Goal: Task Accomplishment & Management: Complete application form

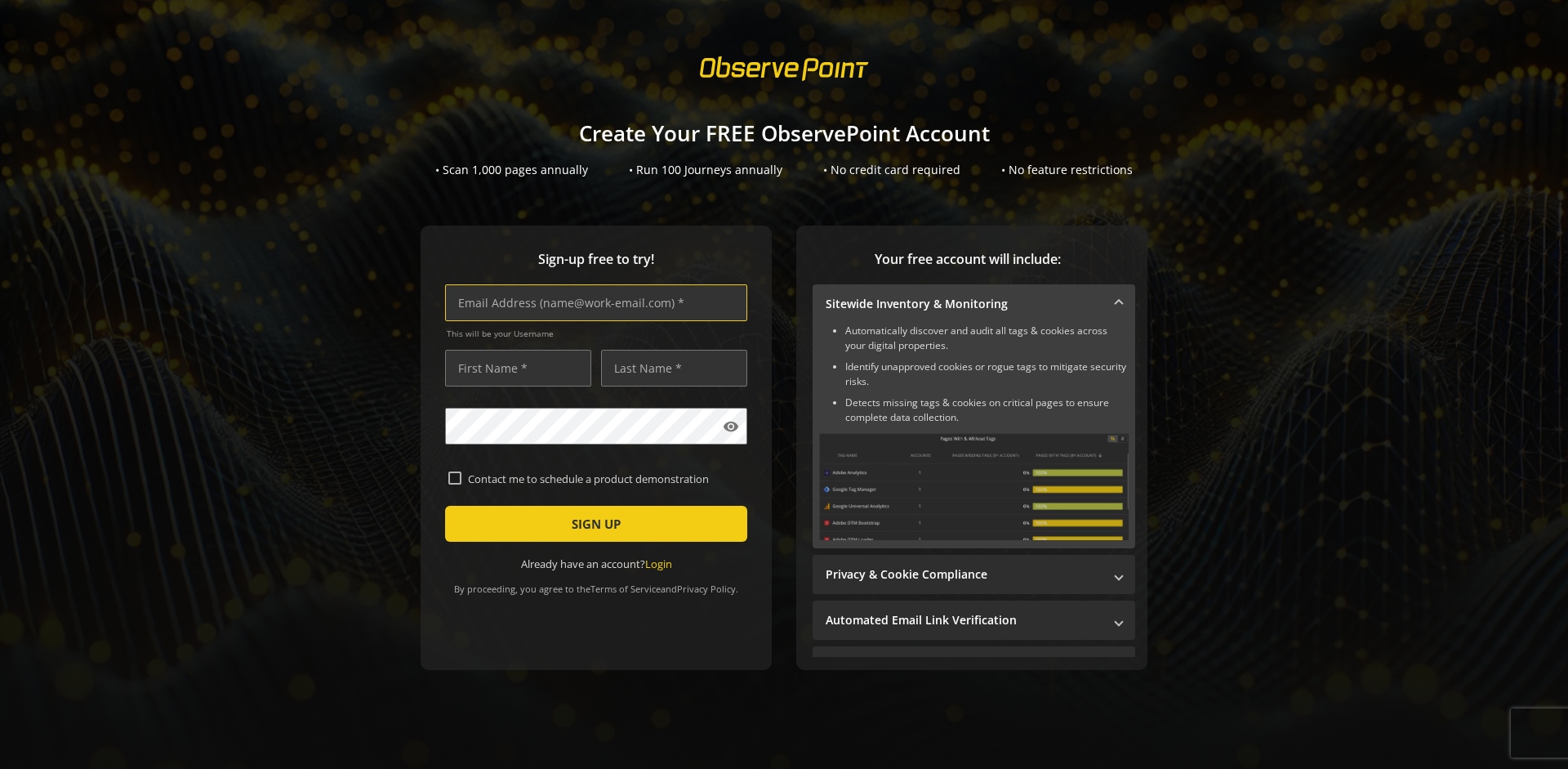
click at [592, 302] on input "text" at bounding box center [596, 303] width 302 height 37
type input "[EMAIL_ADDRESS][DOMAIN_NAME]"
click at [514, 368] on input "text" at bounding box center [519, 368] width 147 height 37
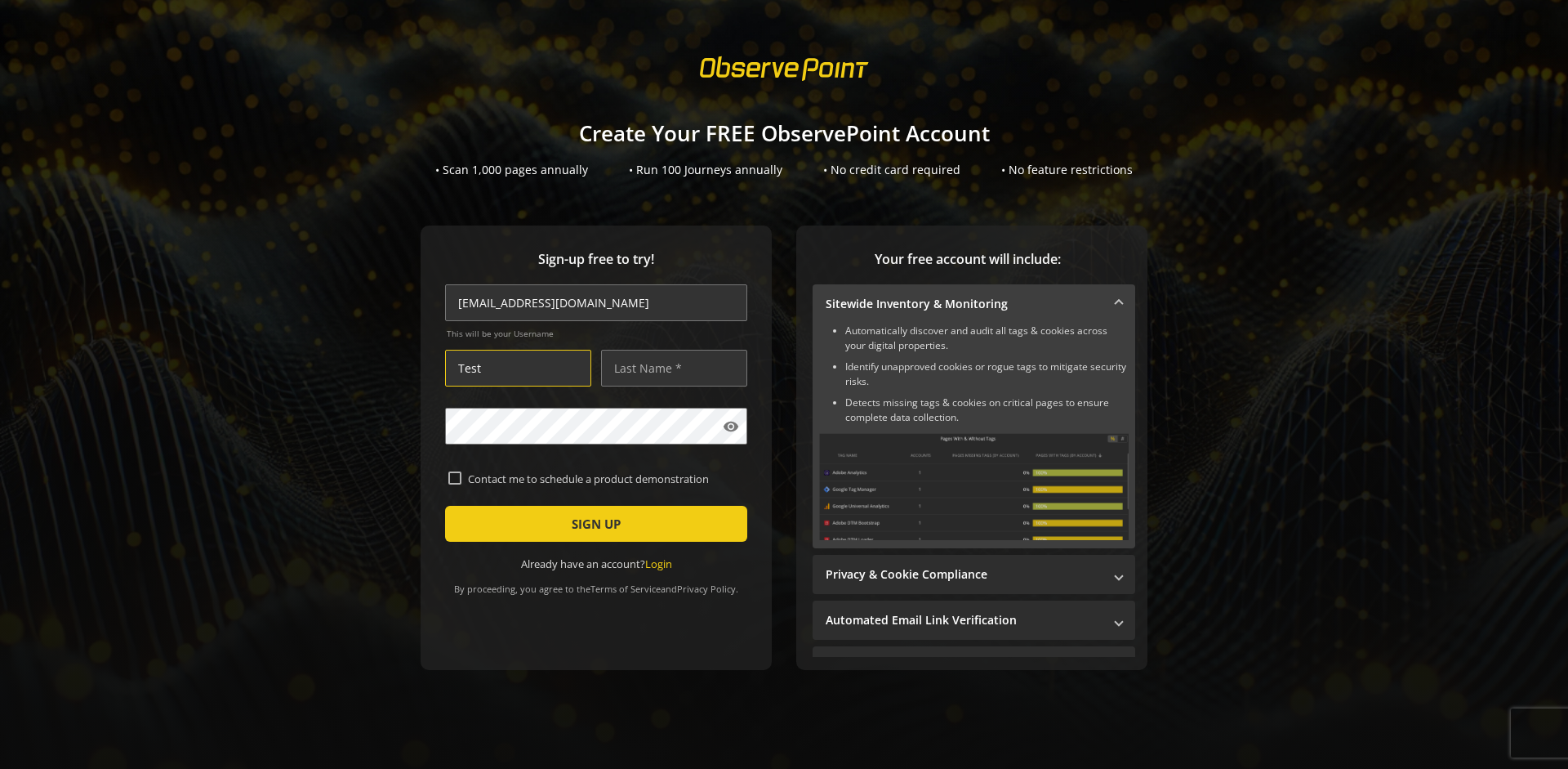
type input "Test"
click at [669, 368] on input "text" at bounding box center [675, 368] width 147 height 37
type input "Test"
click at [592, 524] on span "SIGN UP" at bounding box center [596, 523] width 49 height 29
